Goal: Task Accomplishment & Management: Use online tool/utility

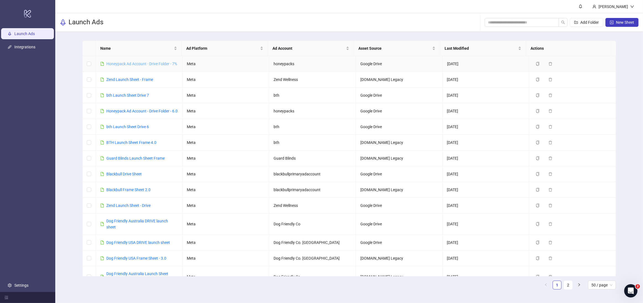
click at [138, 64] on link "Honeypack Ad Account - Drive Folder - 7%" at bounding box center [141, 64] width 71 height 4
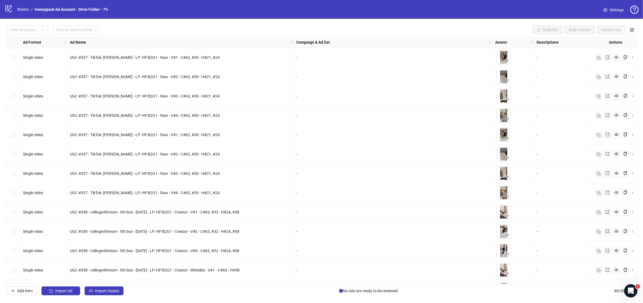
click at [146, 89] on div "UGC #357 - TikTok: [PERSON_NAME] - LP: HP:B2G1 - Raw - V#3 - C#62, #30 - H#21, …" at bounding box center [181, 95] width 226 height 19
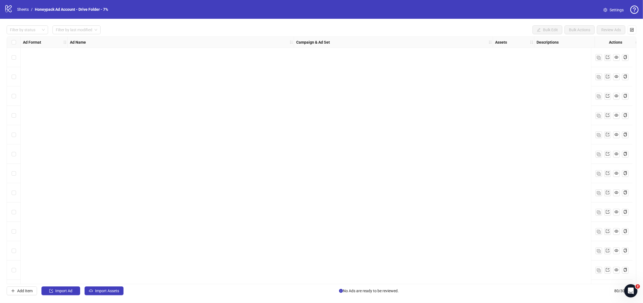
scroll to position [1312, 0]
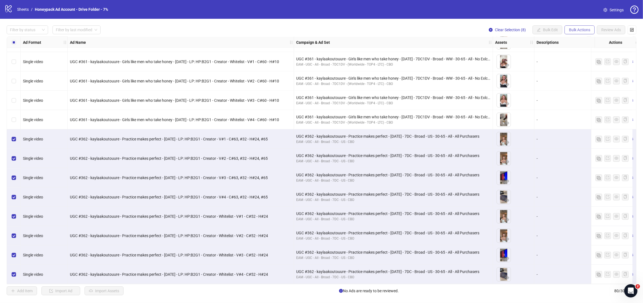
click at [578, 30] on span "Bulk Actions" at bounding box center [579, 30] width 21 height 4
click at [582, 51] on span "Duplicate" at bounding box center [587, 50] width 38 height 6
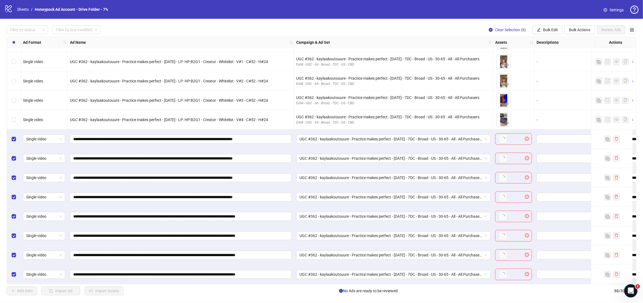
scroll to position [1466, 0]
click at [584, 32] on span "Bulk Actions" at bounding box center [579, 30] width 21 height 4
click at [577, 41] on span "Delete" at bounding box center [587, 41] width 38 height 6
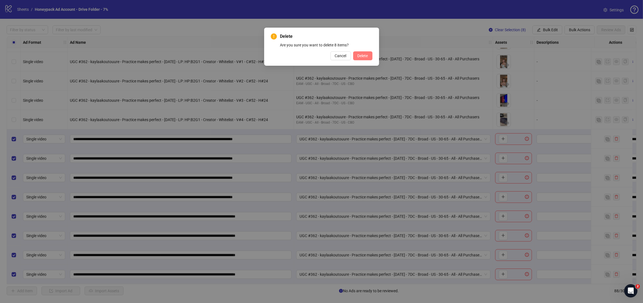
click at [369, 57] on button "Delete" at bounding box center [362, 55] width 19 height 9
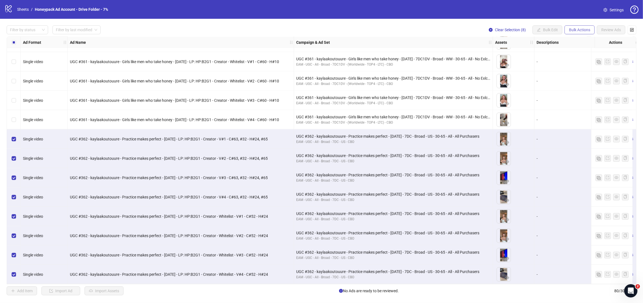
click at [579, 30] on span "Bulk Actions" at bounding box center [579, 30] width 21 height 4
click at [582, 62] on li "Duplicate with assets" at bounding box center [587, 58] width 44 height 9
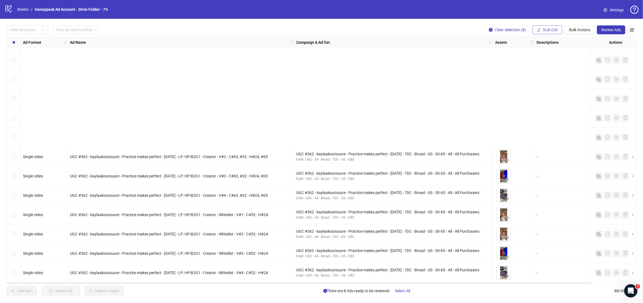
scroll to position [1466, 0]
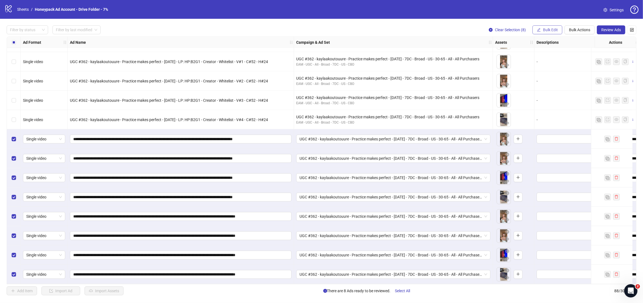
click at [547, 31] on span "Bulk Edit" at bounding box center [550, 30] width 15 height 4
click at [146, 142] on div "**********" at bounding box center [181, 138] width 226 height 19
drag, startPoint x: 179, startPoint y: 137, endPoint x: 37, endPoint y: 136, distance: 141.9
click at [551, 29] on span "Bulk Edit" at bounding box center [550, 30] width 15 height 4
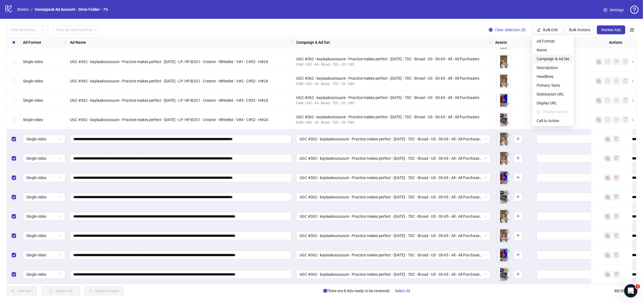
click at [556, 58] on span "Campaign & Ad Set" at bounding box center [552, 59] width 33 height 6
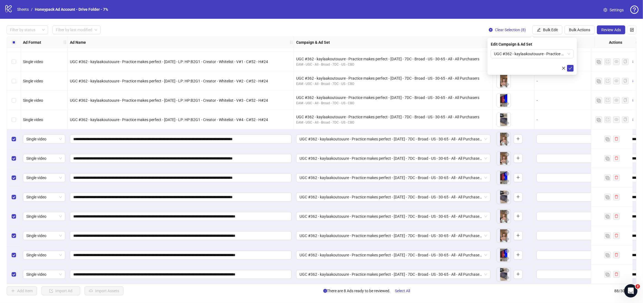
click at [532, 52] on span "UGC #362 - kaylaakoutouure - Practice makes perfect - [DATE] - 7DC - Broad - US…" at bounding box center [532, 54] width 76 height 8
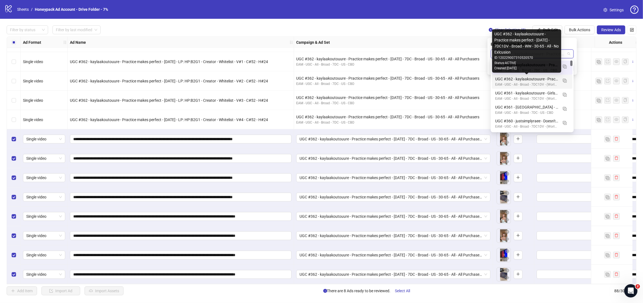
click at [541, 81] on div "UGC #362 - kaylaakoutouure - Practice makes perfect - [DATE] - 7DC1DV - Broad -…" at bounding box center [526, 79] width 63 height 6
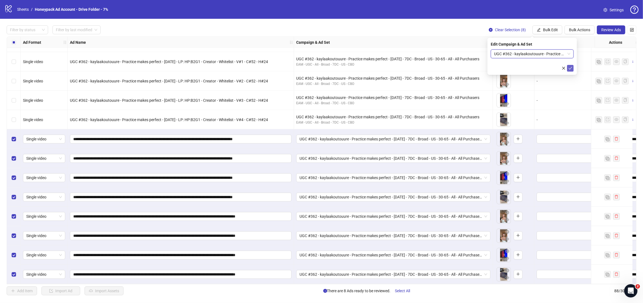
click at [570, 69] on icon "check" at bounding box center [570, 68] width 4 height 4
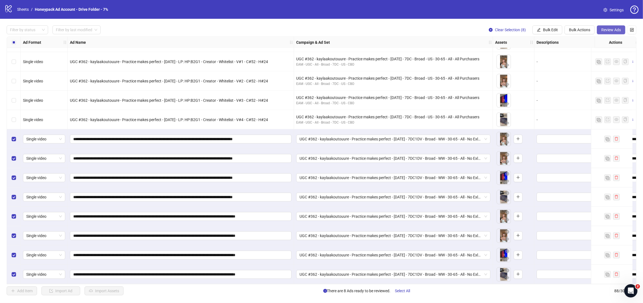
click at [608, 28] on span "Review Ads" at bounding box center [611, 30] width 20 height 4
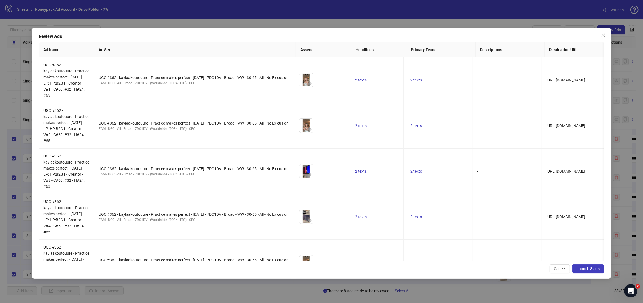
click at [580, 266] on button "Launch 8 ads" at bounding box center [588, 268] width 32 height 9
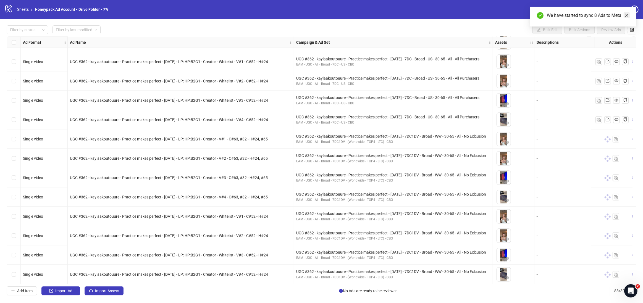
click at [628, 15] on icon "close" at bounding box center [626, 15] width 4 height 4
